Goal: Find specific page/section: Find specific page/section

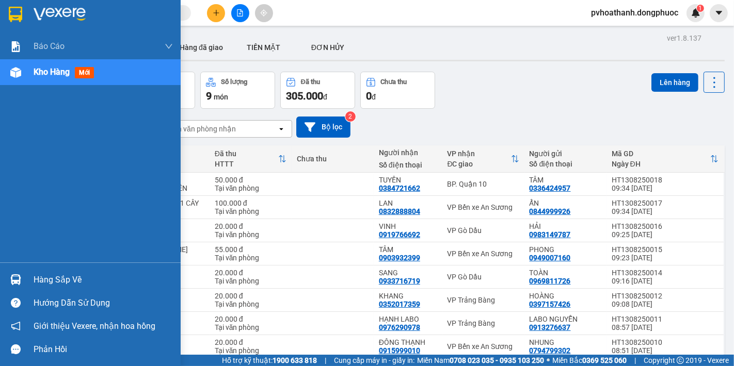
click at [18, 286] on div at bounding box center [16, 280] width 18 height 18
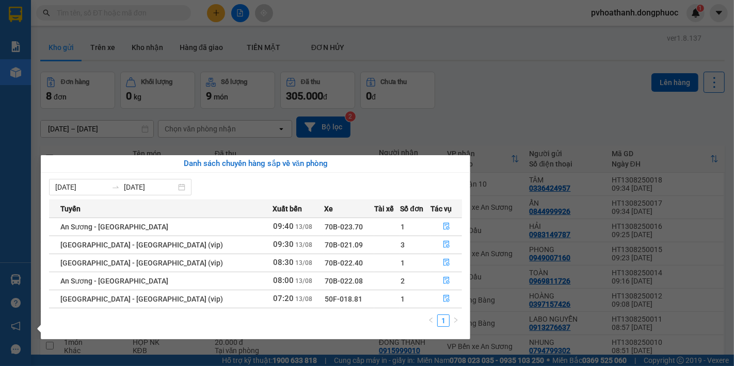
click at [584, 79] on section "Kết quả tìm kiếm ( 0 ) Bộ lọc No Data pvhoathanh.dongphuoc 1 Báo cáo Mẫu 1: Báo…" at bounding box center [367, 183] width 734 height 366
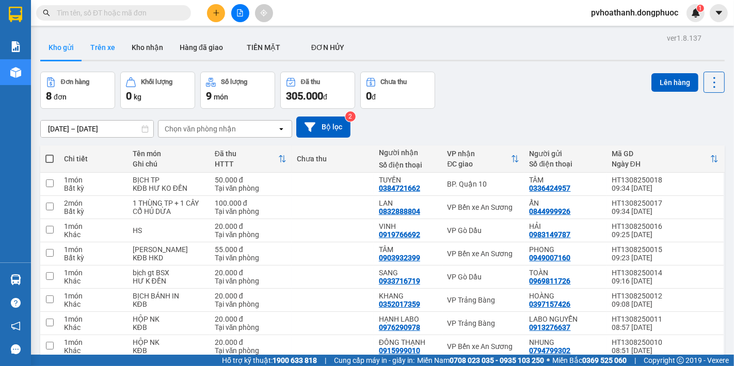
click at [117, 52] on button "Trên xe" at bounding box center [102, 47] width 41 height 25
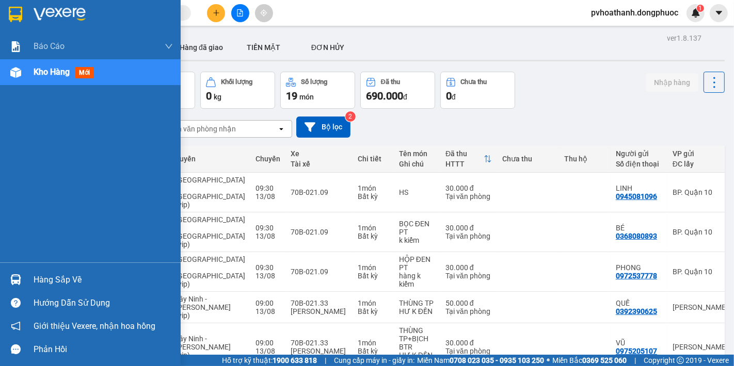
click at [24, 287] on div at bounding box center [16, 280] width 18 height 18
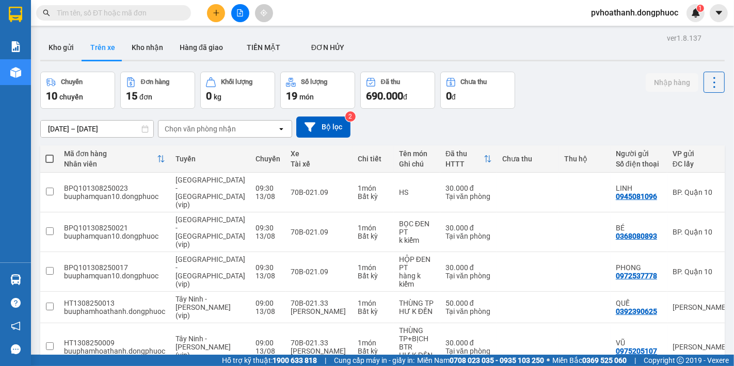
click at [509, 122] on section "Kết quả tìm kiếm ( 0 ) Bộ lọc No Data pvhoathanh.dongphuoc 1 Báo cáo Mẫu 1: Báo…" at bounding box center [367, 183] width 734 height 366
click at [141, 40] on button "Kho nhận" at bounding box center [147, 47] width 48 height 25
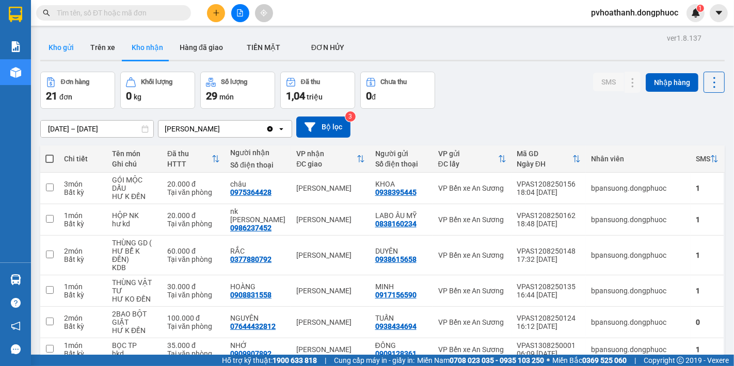
click at [65, 51] on button "Kho gửi" at bounding box center [61, 47] width 42 height 25
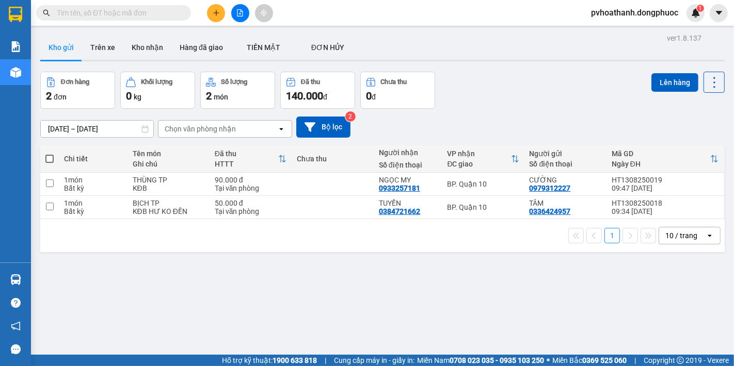
click at [187, 133] on div "Chọn văn phòng nhận" at bounding box center [200, 129] width 71 height 10
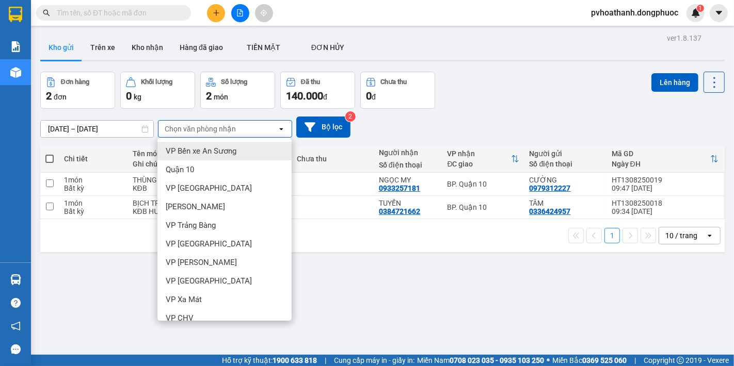
click at [205, 155] on span "VP Bến xe An Sương" at bounding box center [201, 151] width 71 height 10
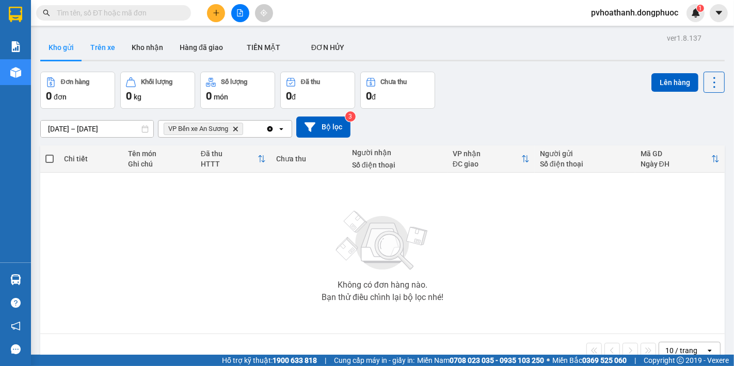
click at [102, 47] on button "Trên xe" at bounding box center [102, 47] width 41 height 25
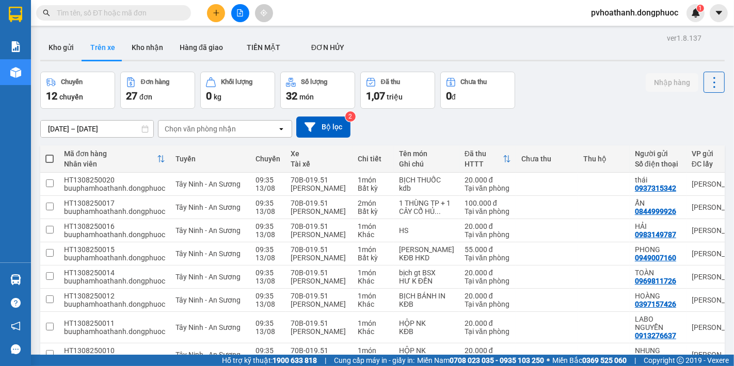
click at [527, 122] on div "11/08/2025 – 13/08/2025 Press the down arrow key to interact with the calendar …" at bounding box center [382, 127] width 684 height 21
click at [553, 80] on div "Chuyến 12 chuyến Đơn hàng 27 đơn Khối lượng 0 kg Số lượng 32 món Đã thu 1,07 tr…" at bounding box center [382, 90] width 684 height 37
